Goal: Navigation & Orientation: Find specific page/section

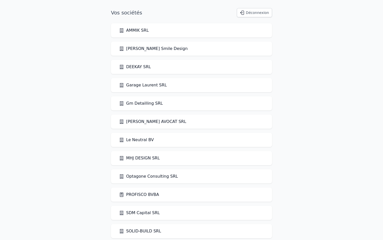
click at [262, 13] on button "Déconnexion" at bounding box center [254, 12] width 35 height 9
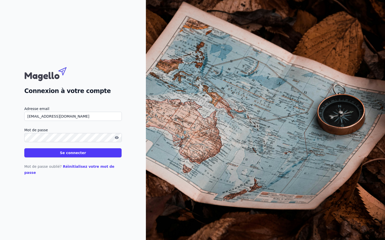
type input "evlinebikes@gmail.com"
click at [84, 154] on button "Se connecter" at bounding box center [72, 152] width 97 height 9
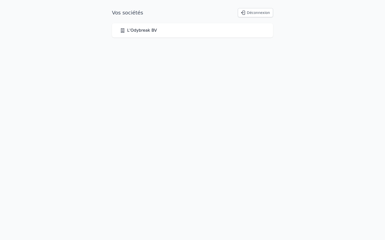
click at [140, 29] on link "L'Odybreak BV" at bounding box center [138, 30] width 37 height 6
